Goal: Task Accomplishment & Management: Manage account settings

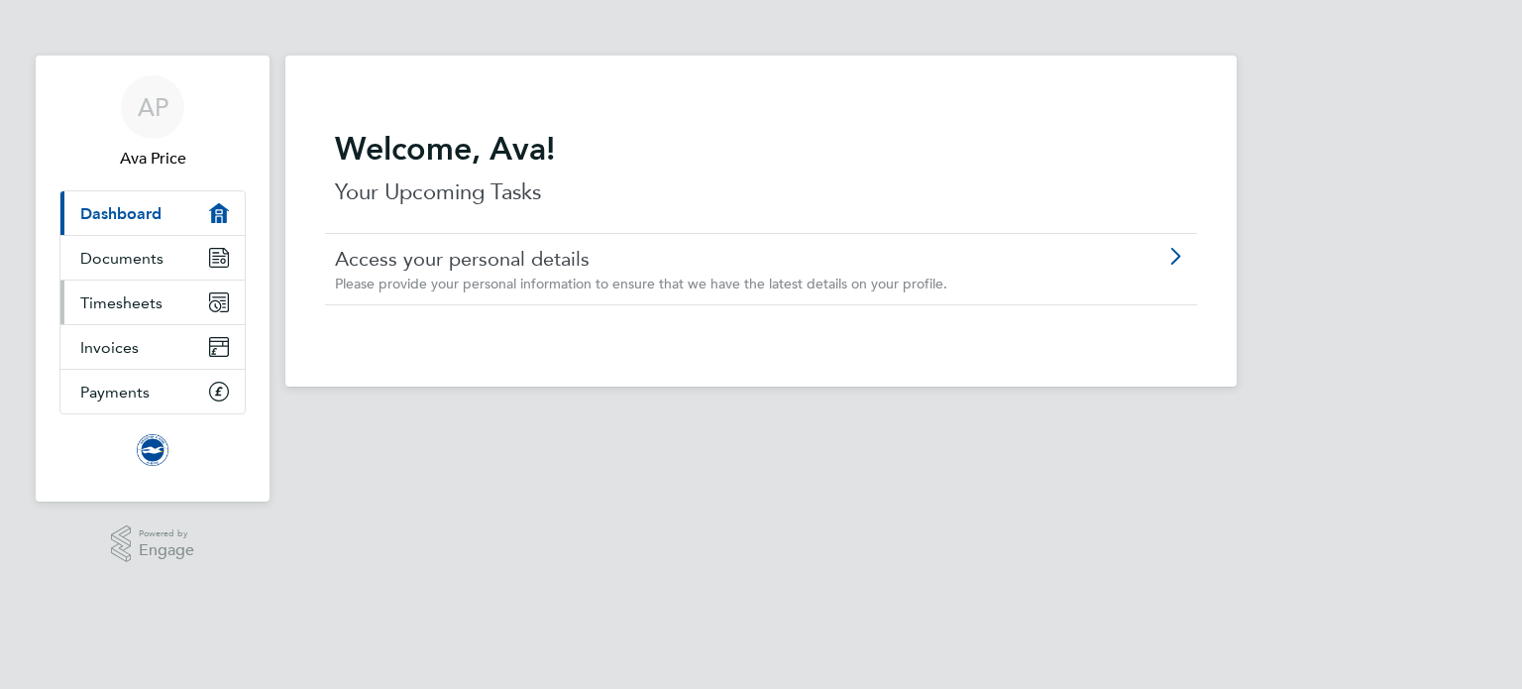
click at [211, 302] on icon "Main navigation" at bounding box center [219, 302] width 20 height 20
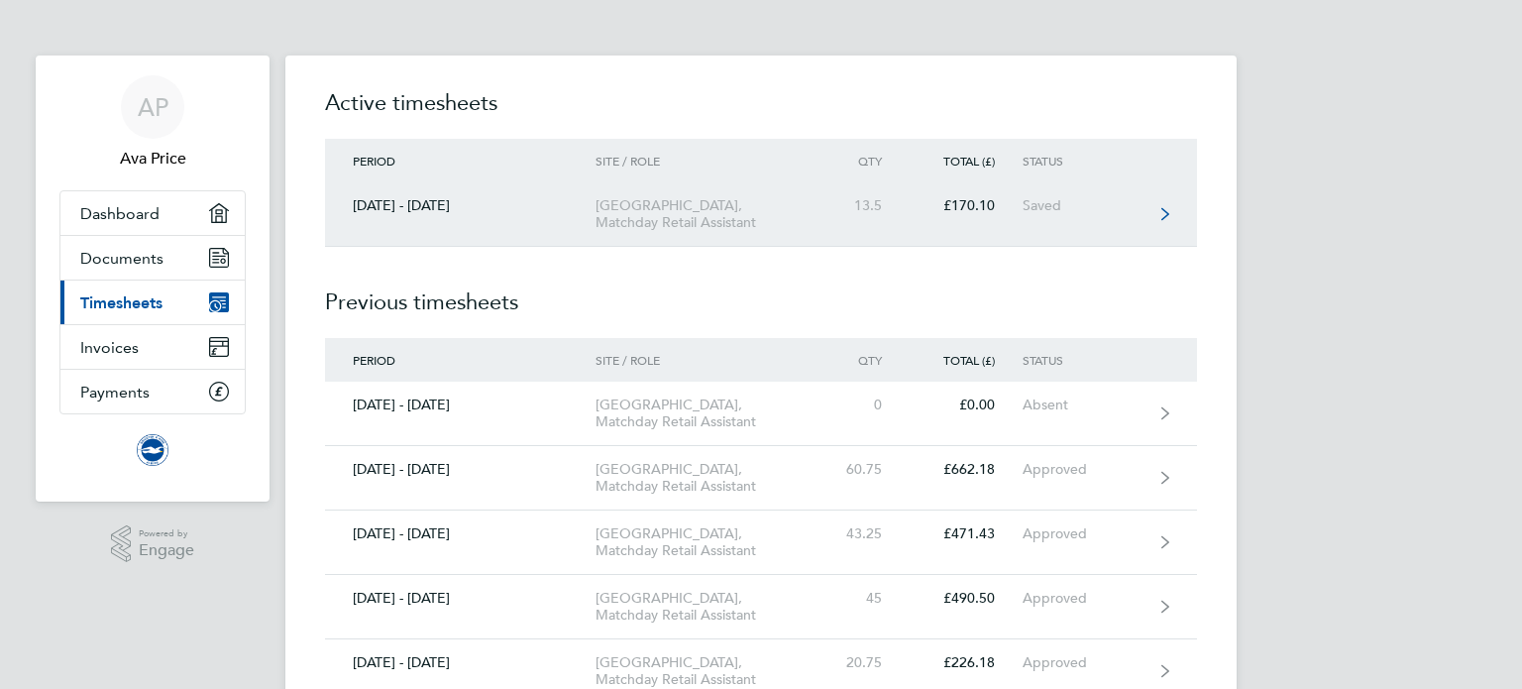
click at [408, 195] on link "[DATE] - [DATE] [GEOGRAPHIC_DATA], Matchday Retail Assistant 13.5 £170.10 Saved" at bounding box center [761, 214] width 872 height 64
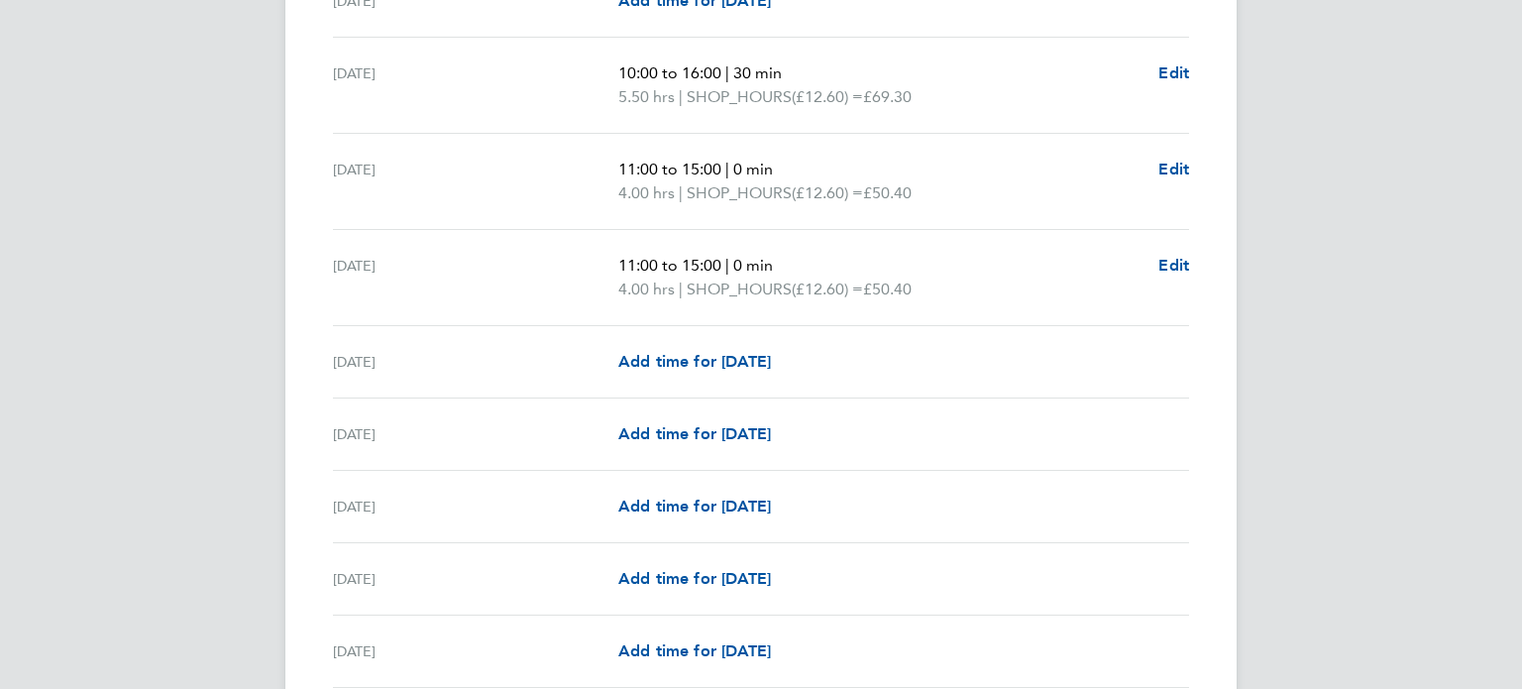
scroll to position [802, 0]
click at [667, 441] on span "Add time for [DATE]" at bounding box center [694, 434] width 153 height 19
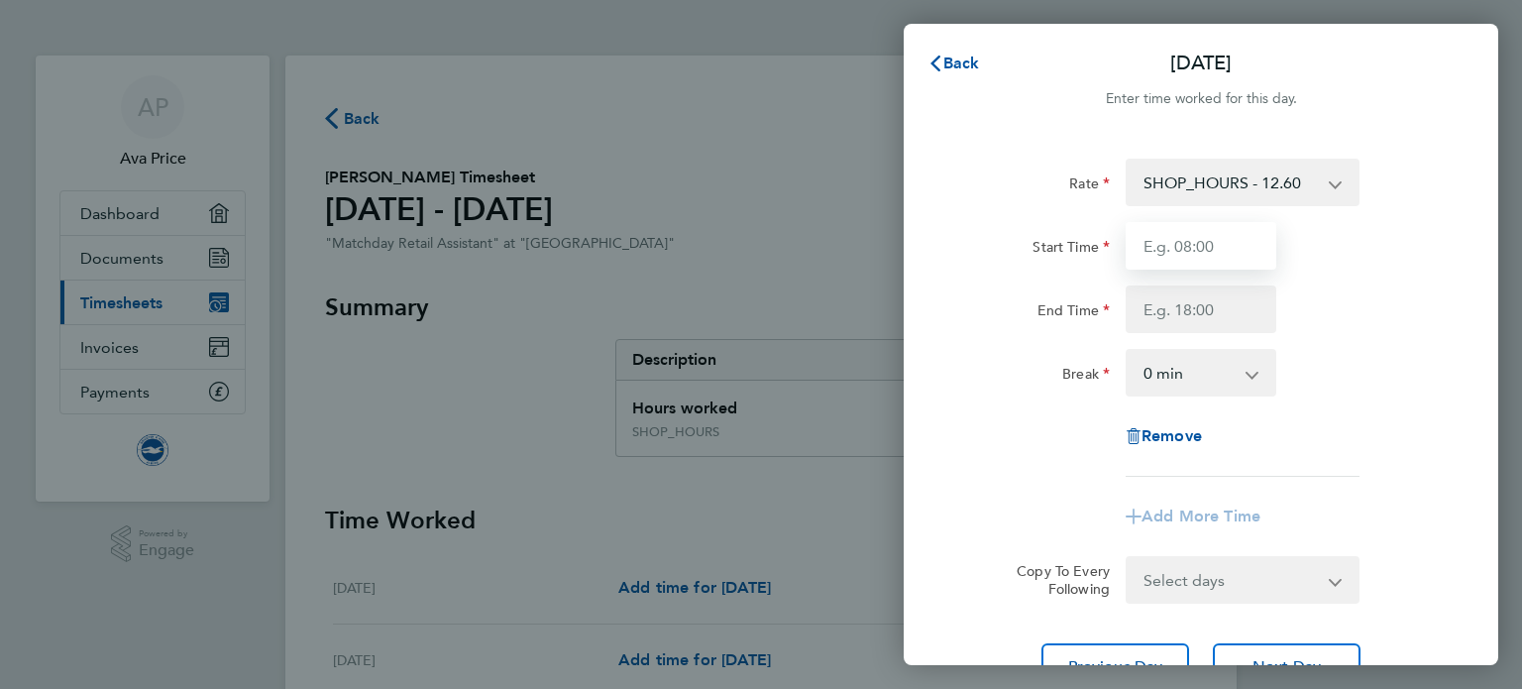
click at [1177, 245] on input "Start Time" at bounding box center [1200, 246] width 151 height 48
type input "13:30"
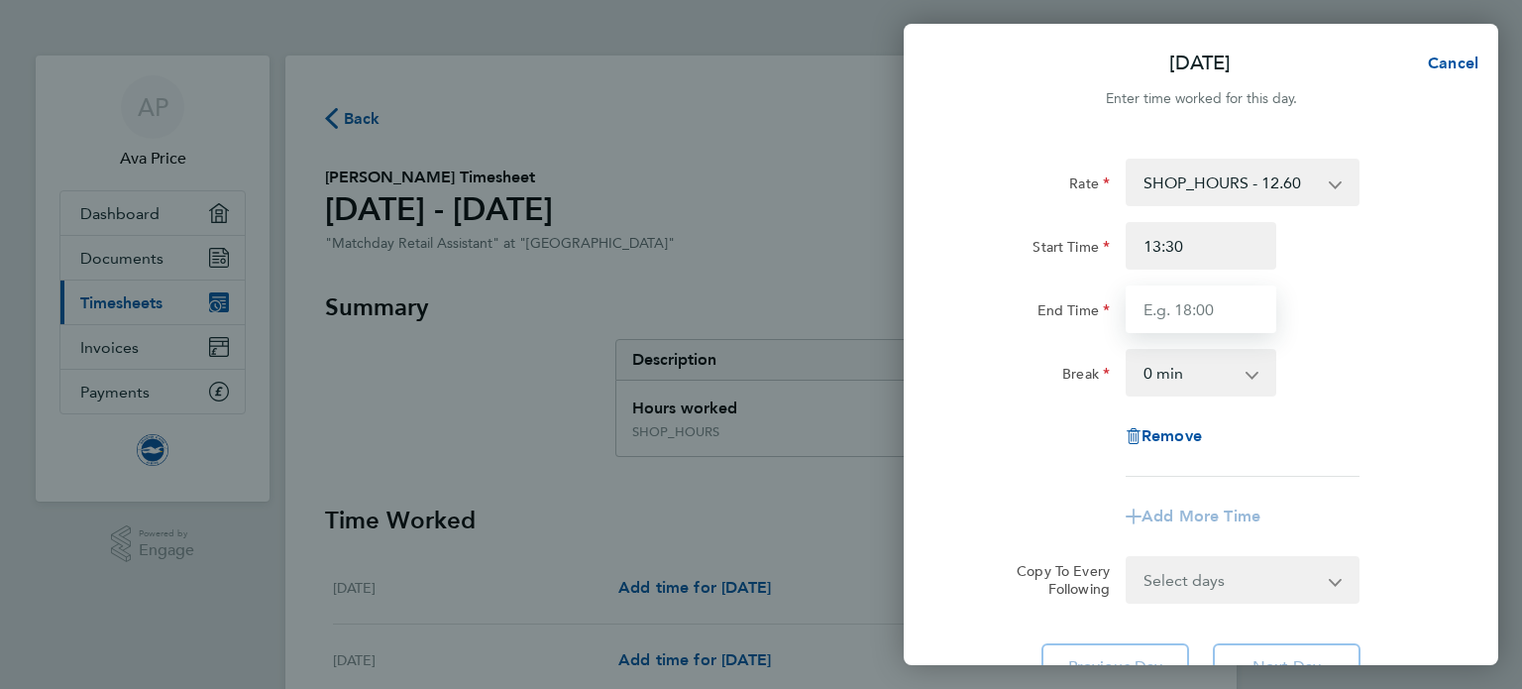
click at [1181, 324] on input "End Time" at bounding box center [1200, 309] width 151 height 48
type input "20:30"
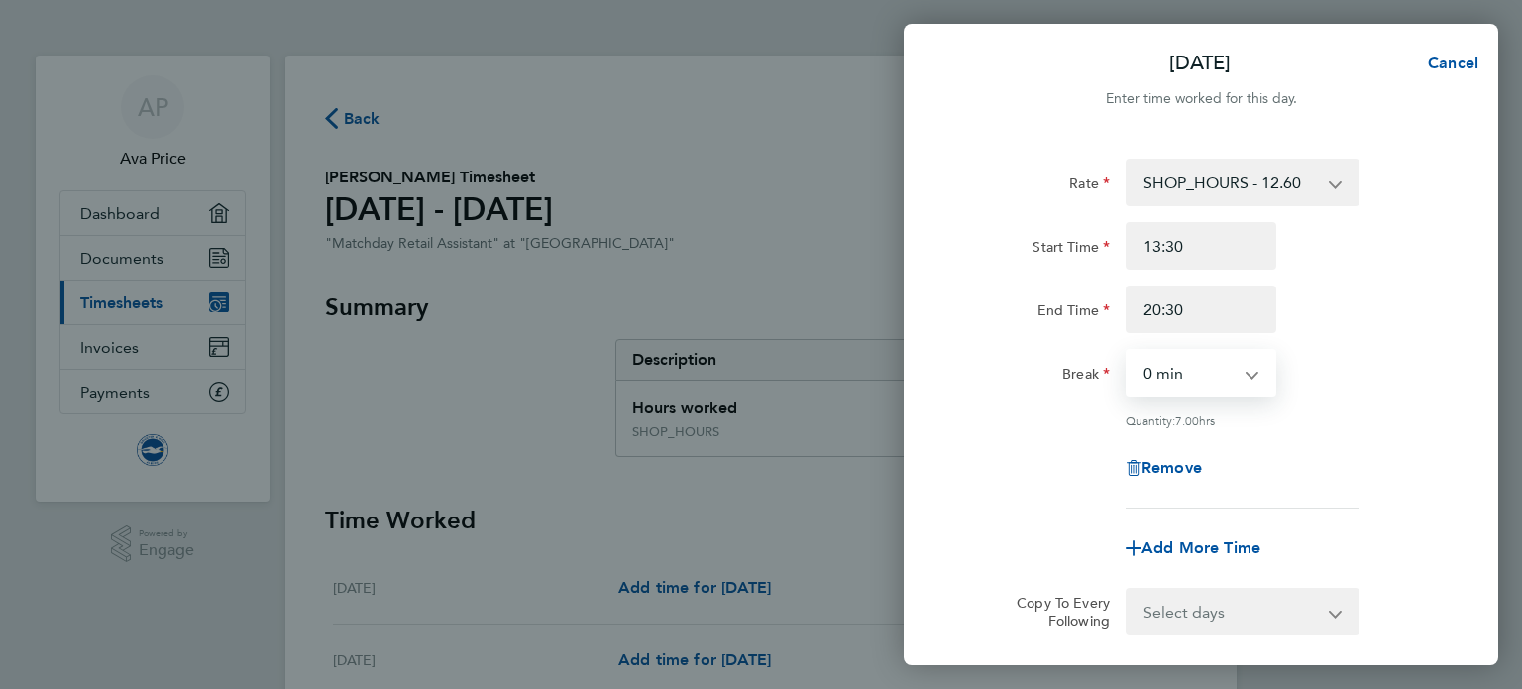
click at [1212, 370] on select "0 min 15 min 30 min 45 min 60 min 75 min 90 min" at bounding box center [1188, 373] width 123 height 44
select select "60"
click at [1127, 351] on select "0 min 15 min 30 min 45 min 60 min 75 min 90 min" at bounding box center [1188, 373] width 123 height 44
click at [1299, 444] on div "Remove" at bounding box center [1200, 468] width 499 height 48
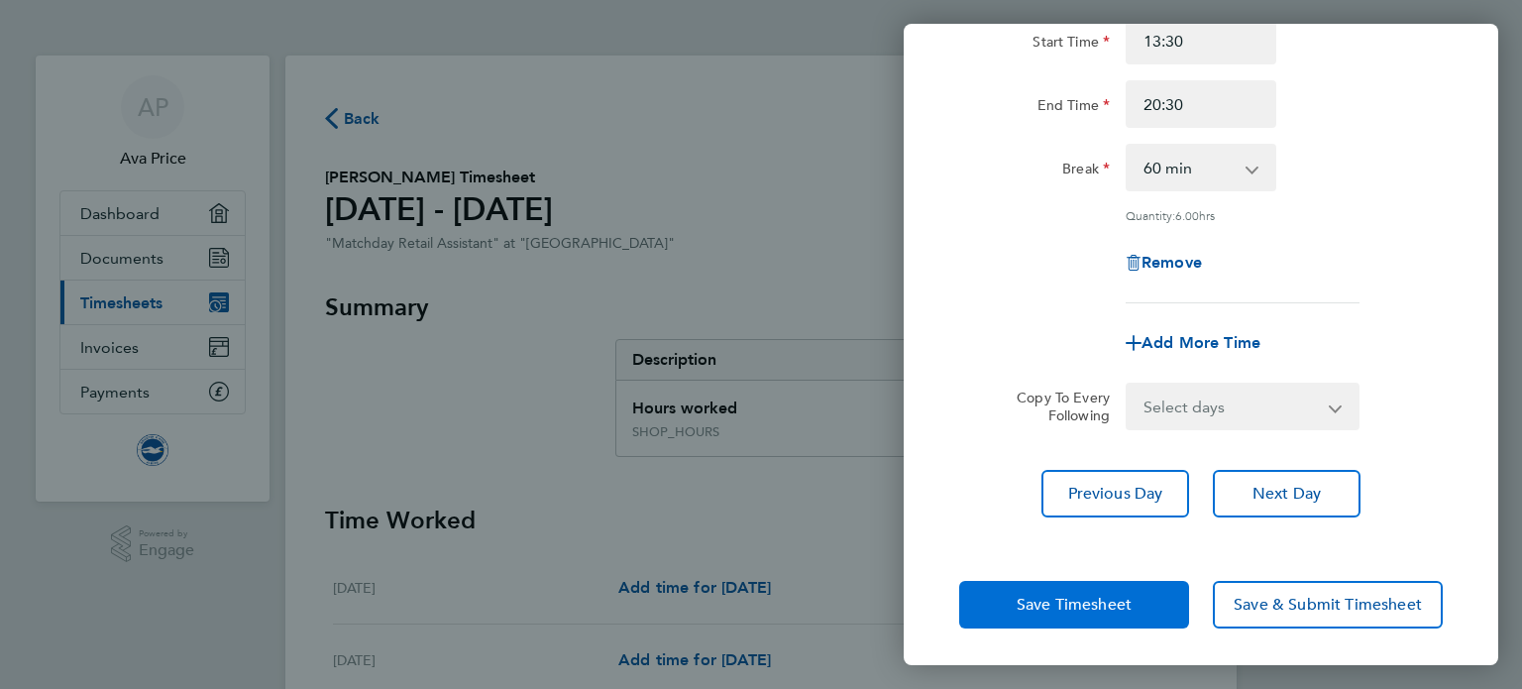
click at [1047, 614] on button "Save Timesheet" at bounding box center [1074, 605] width 230 height 48
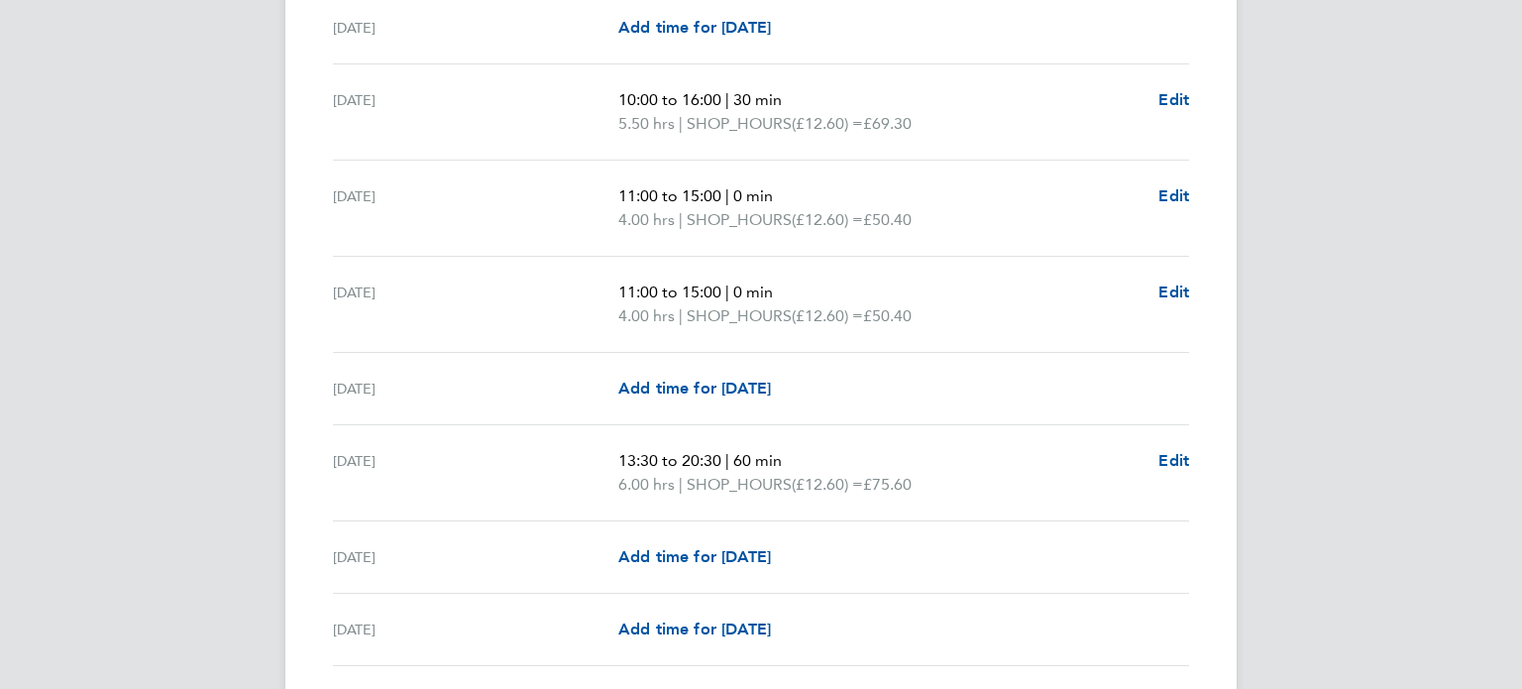
scroll to position [779, 0]
click at [744, 549] on span "Add time for [DATE]" at bounding box center [694, 554] width 153 height 19
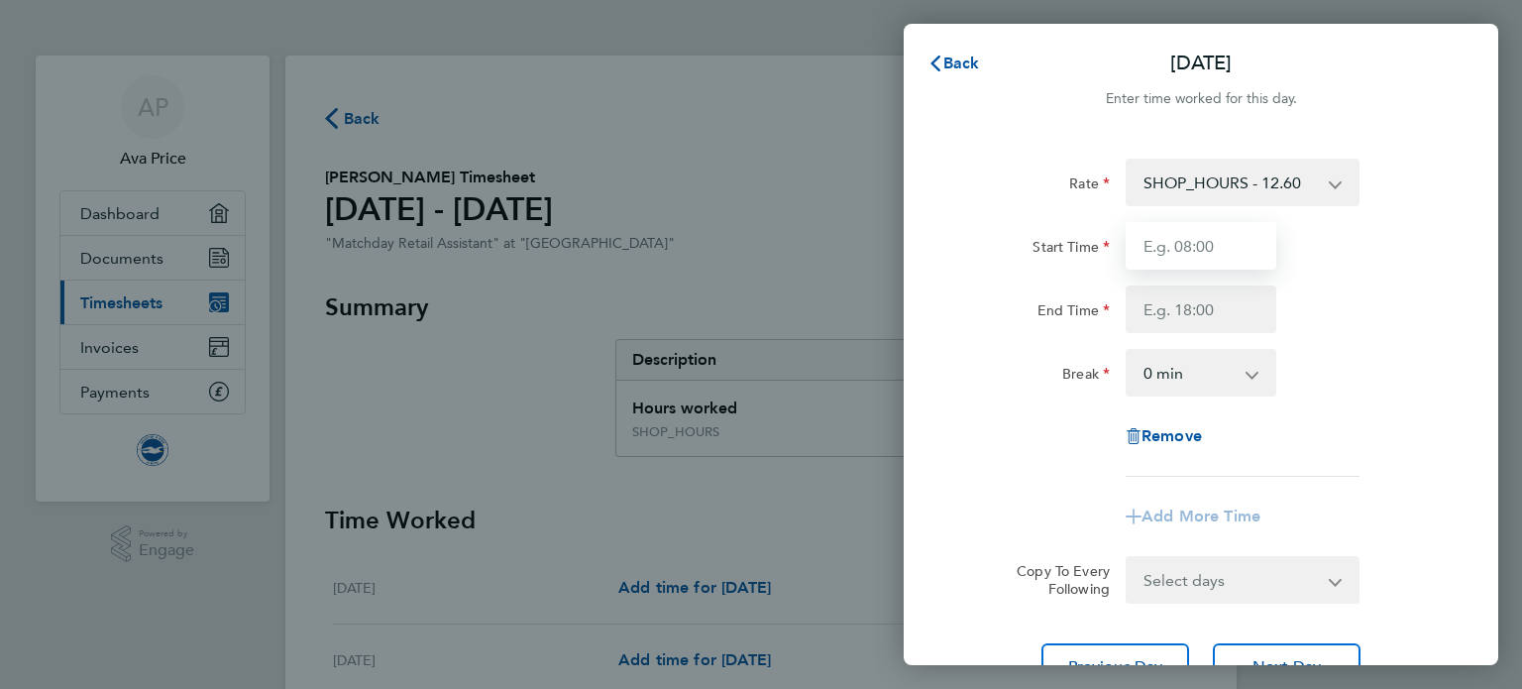
click at [1183, 237] on input "Start Time" at bounding box center [1200, 246] width 151 height 48
type input "10:00"
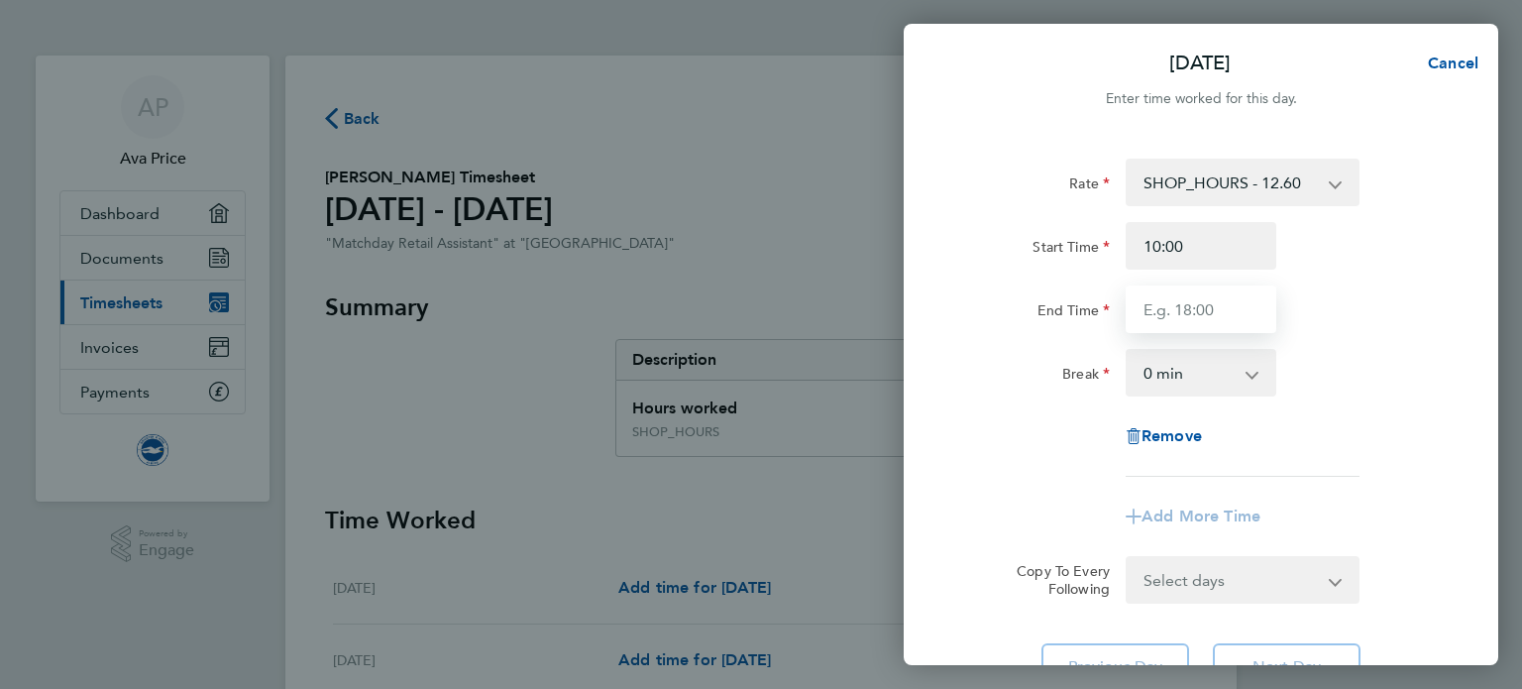
click at [1197, 316] on input "End Time" at bounding box center [1200, 309] width 151 height 48
type input "16:00"
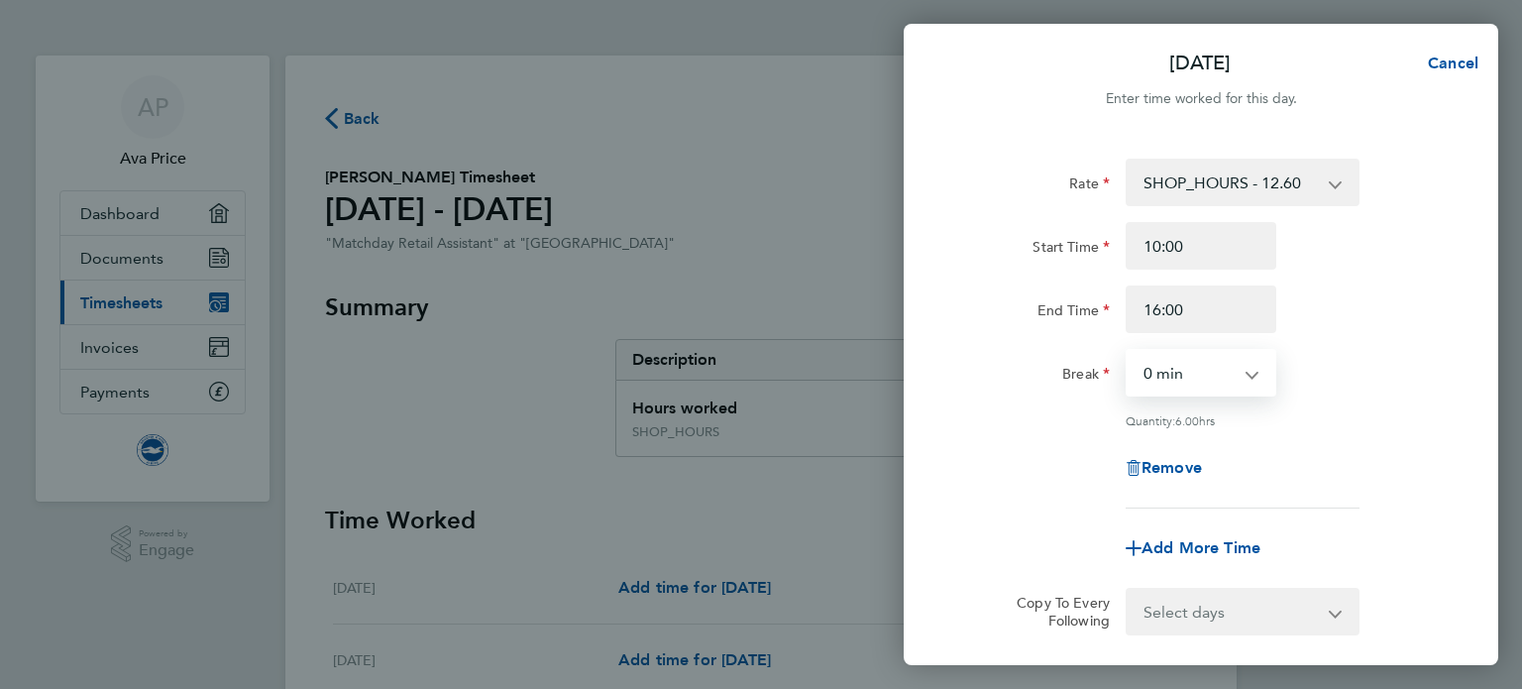
click at [1217, 375] on select "0 min 15 min 30 min 45 min 60 min 75 min 90 min" at bounding box center [1188, 373] width 123 height 44
select select "30"
click at [1127, 351] on select "0 min 15 min 30 min 45 min 60 min 75 min 90 min" at bounding box center [1188, 373] width 123 height 44
click at [1281, 447] on div "Remove" at bounding box center [1200, 468] width 166 height 48
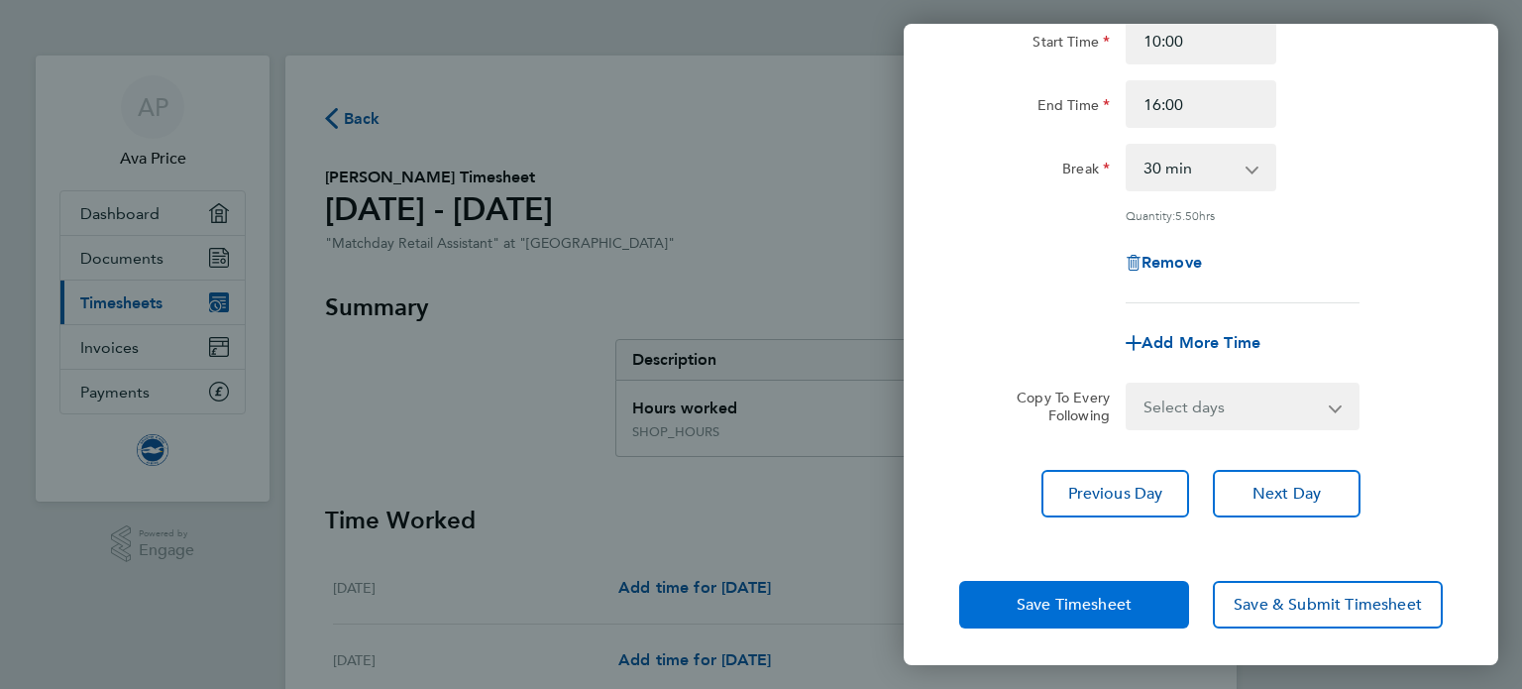
click at [1010, 598] on button "Save Timesheet" at bounding box center [1074, 605] width 230 height 48
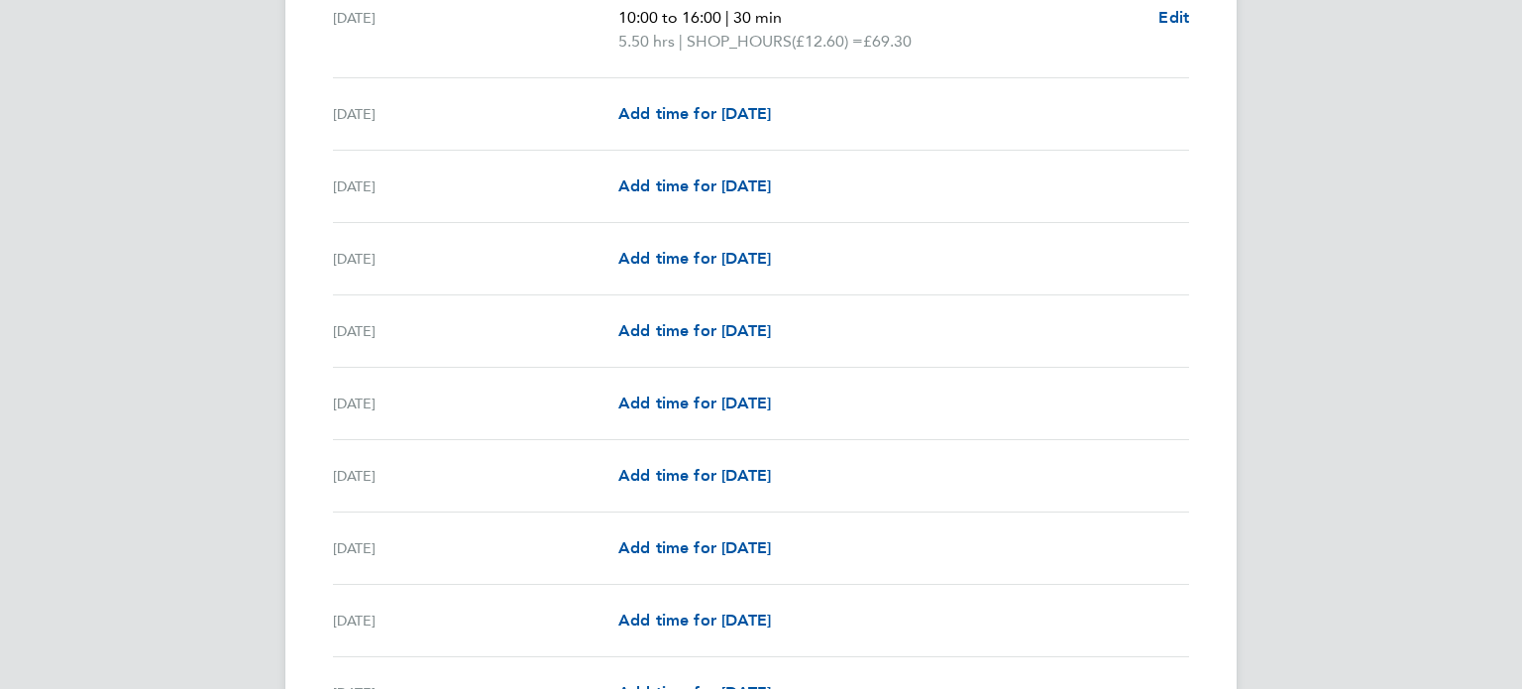
scroll to position [1423, 0]
